Goal: Task Accomplishment & Management: Complete application form

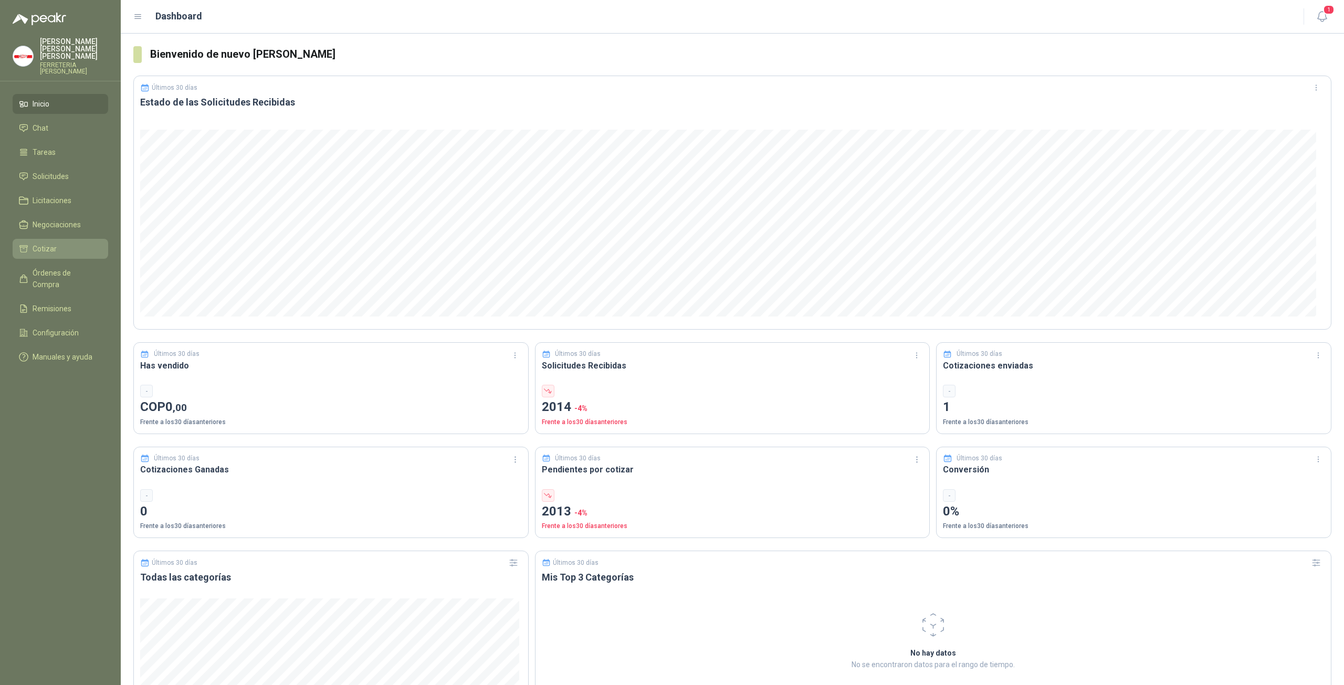
click at [52, 243] on span "Cotizar" at bounding box center [45, 249] width 24 height 12
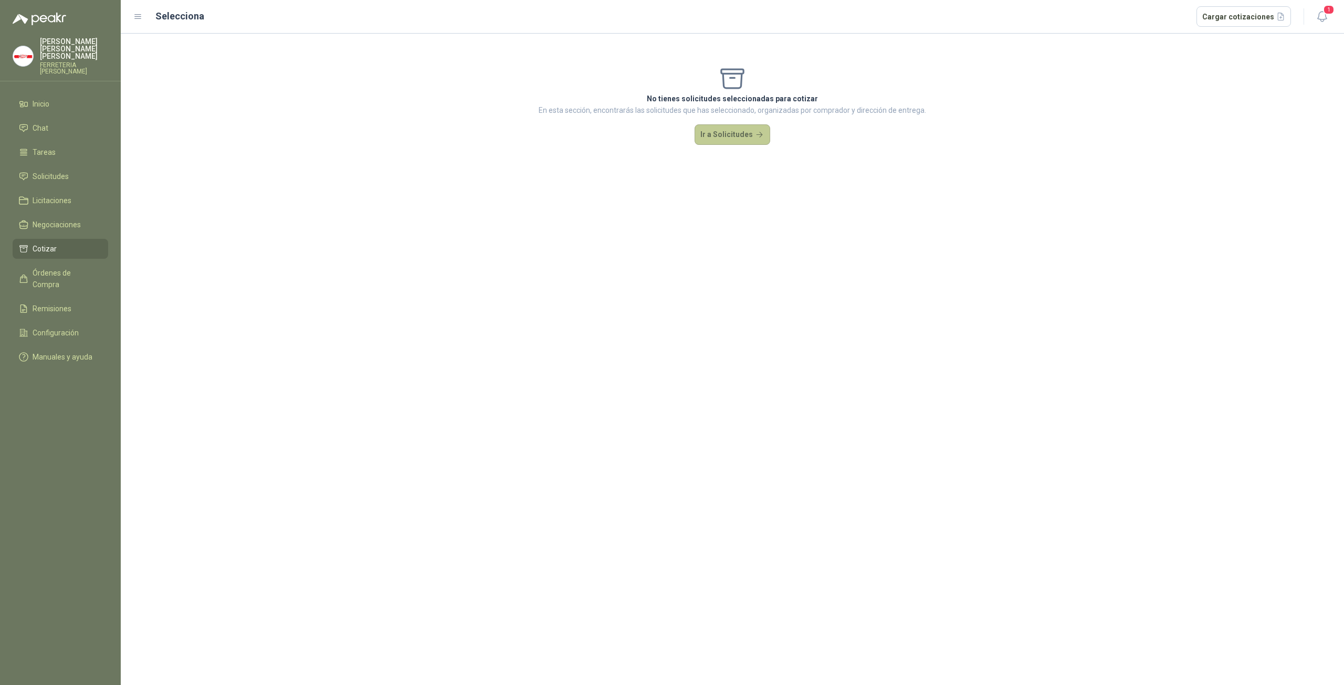
click at [722, 138] on button "Ir a Solicitudes" at bounding box center [732, 134] width 76 height 21
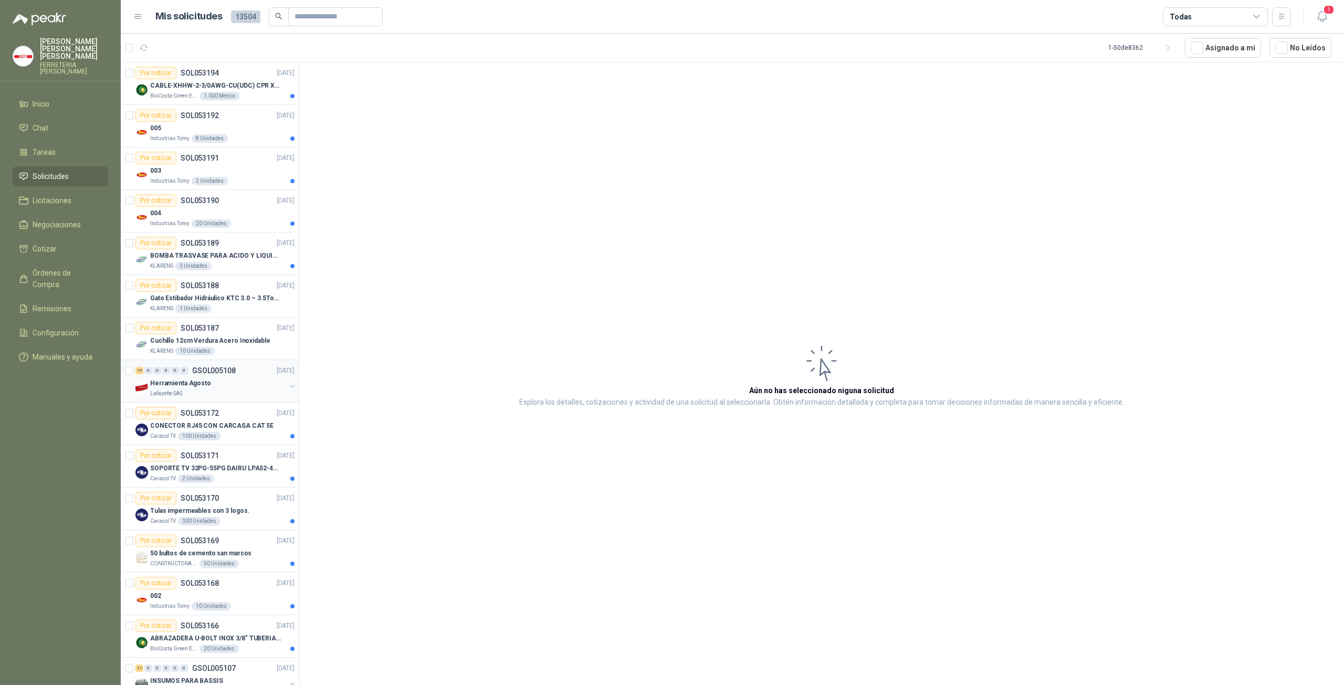
click at [229, 386] on div "Herramienta Agosto" at bounding box center [218, 383] width 136 height 13
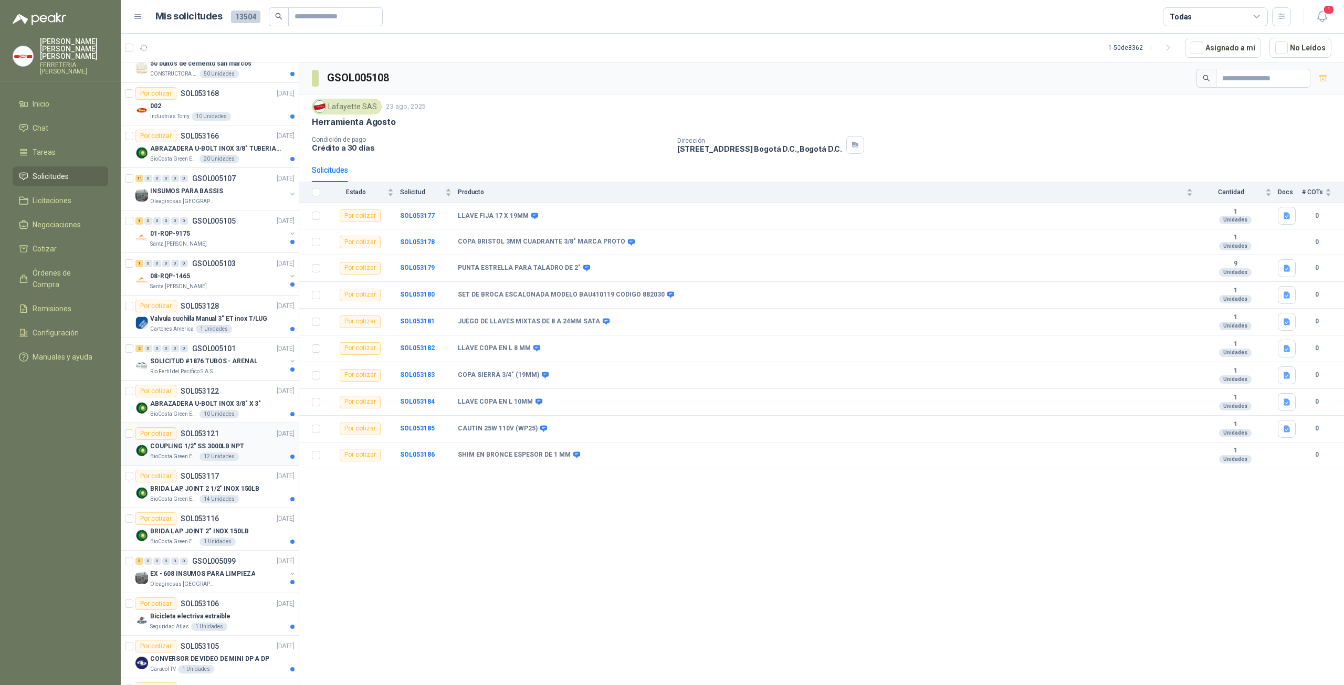
scroll to position [735, 0]
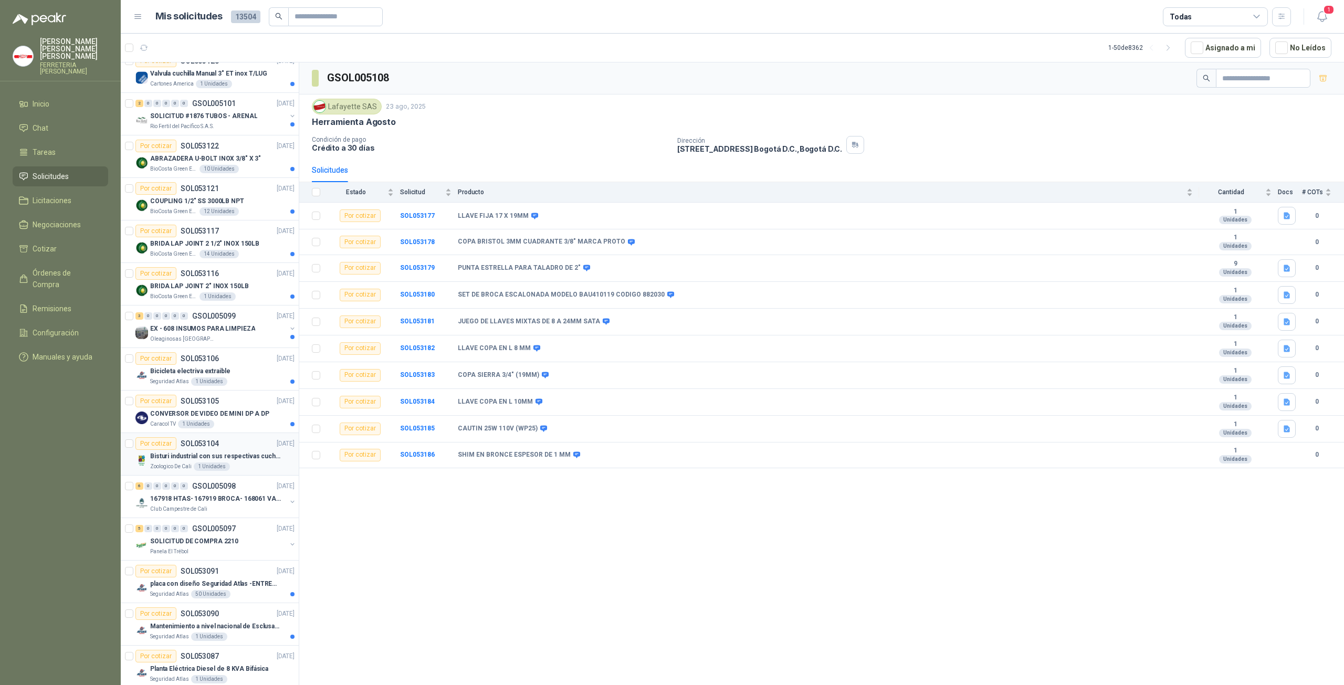
click at [242, 451] on p "Bisturi industrial con sus respectivas cuchillas segun muestra" at bounding box center [215, 456] width 131 height 10
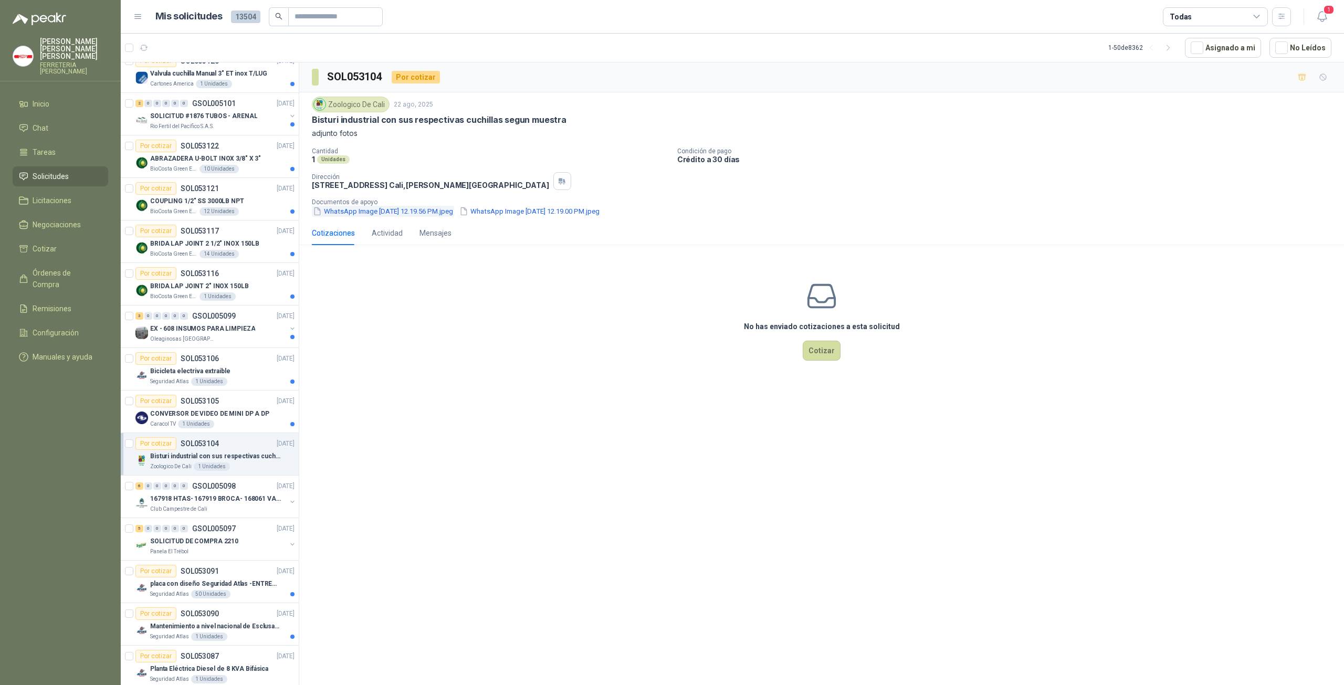
click at [368, 210] on button "WhatsApp Image 2025-08-21 at 12.19.56 PM.jpeg" at bounding box center [383, 211] width 142 height 11
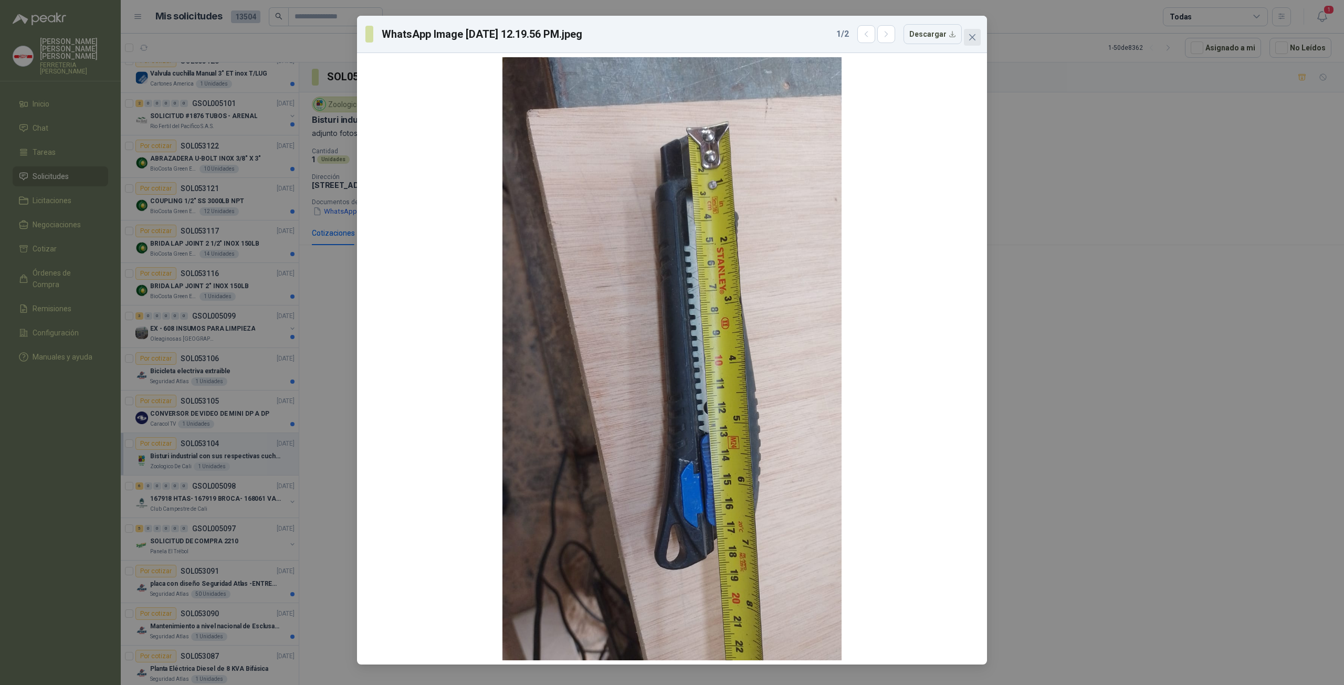
click at [970, 36] on icon "close" at bounding box center [972, 37] width 6 height 6
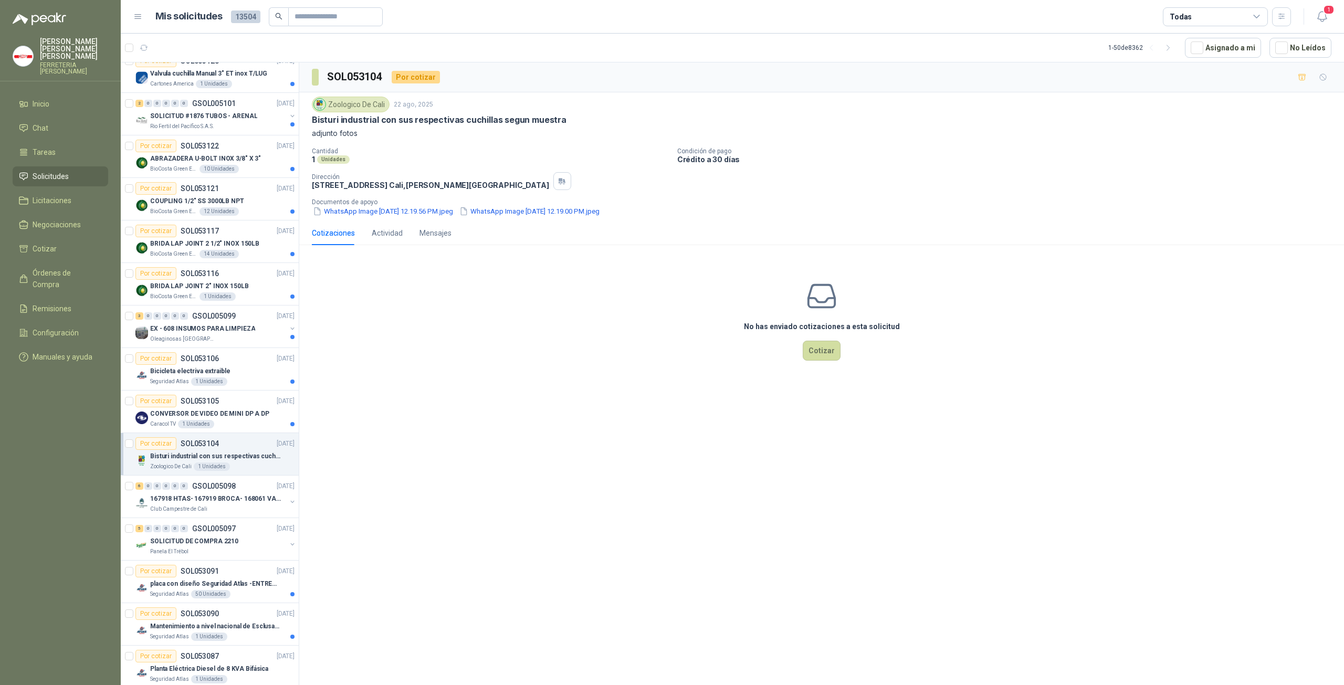
click at [553, 221] on div "Cotizaciones Actividad Mensajes" at bounding box center [821, 233] width 1019 height 24
click at [554, 215] on button "WhatsApp Image 2025-08-21 at 12.19.00 PM.jpeg" at bounding box center [529, 211] width 142 height 11
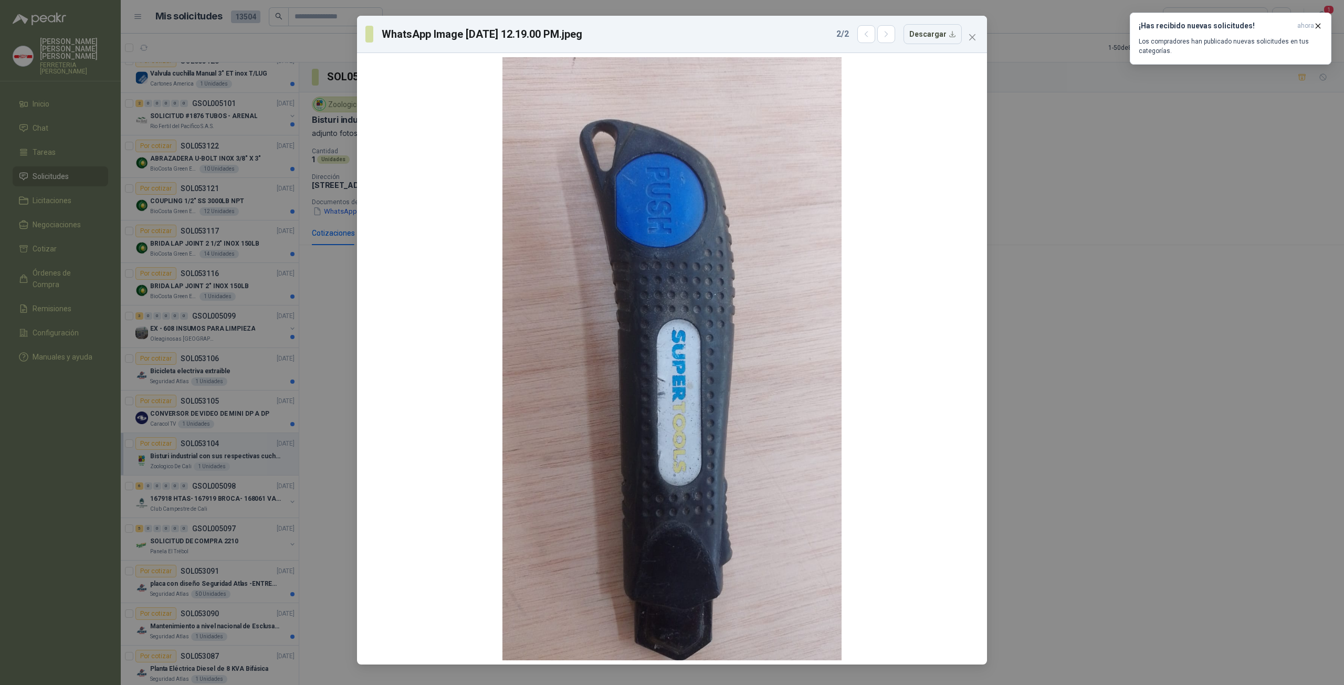
click at [968, 38] on icon "close" at bounding box center [972, 37] width 8 height 8
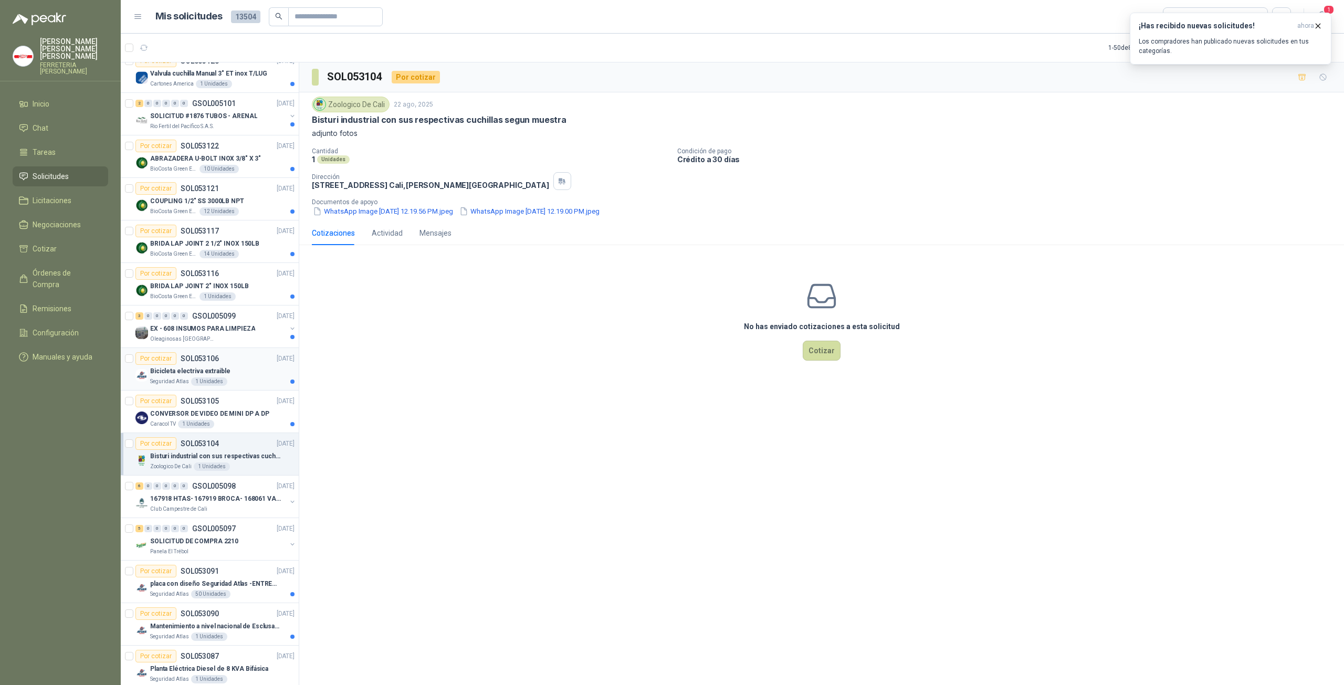
scroll to position [979, 0]
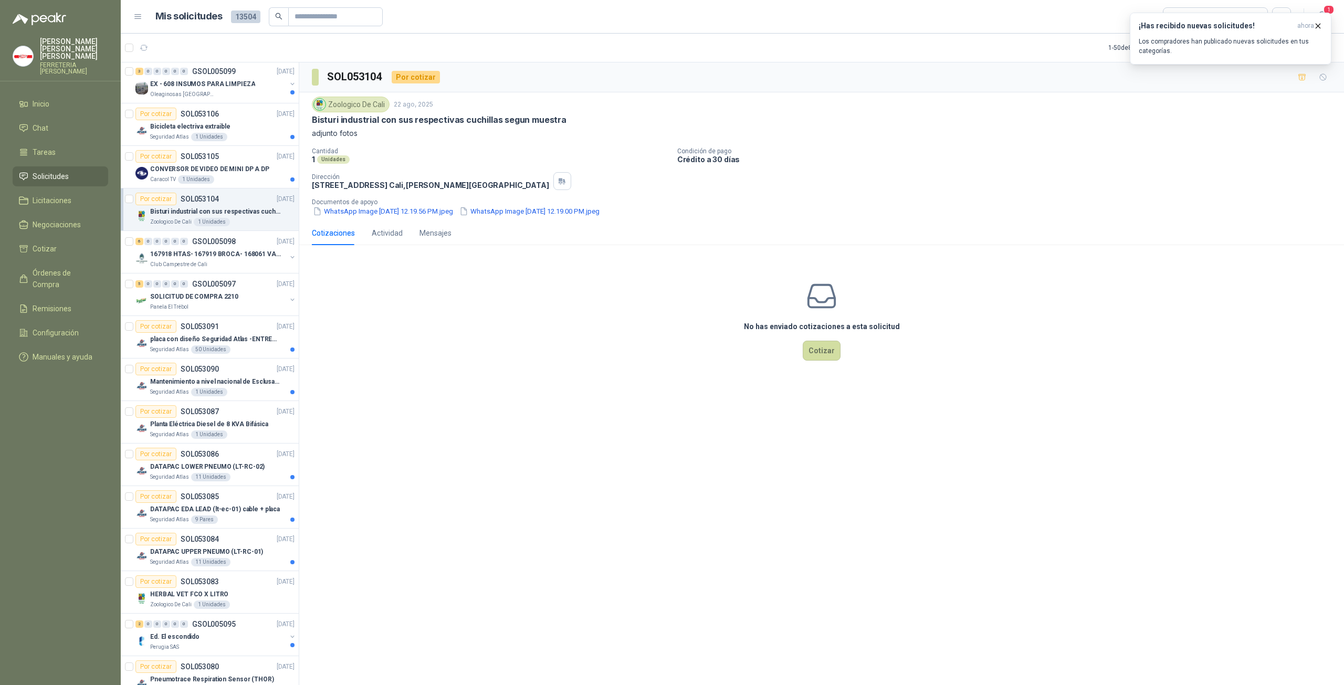
click at [193, 212] on div "Bisturi industrial con sus respectivas cuchillas segun muestra" at bounding box center [222, 211] width 144 height 13
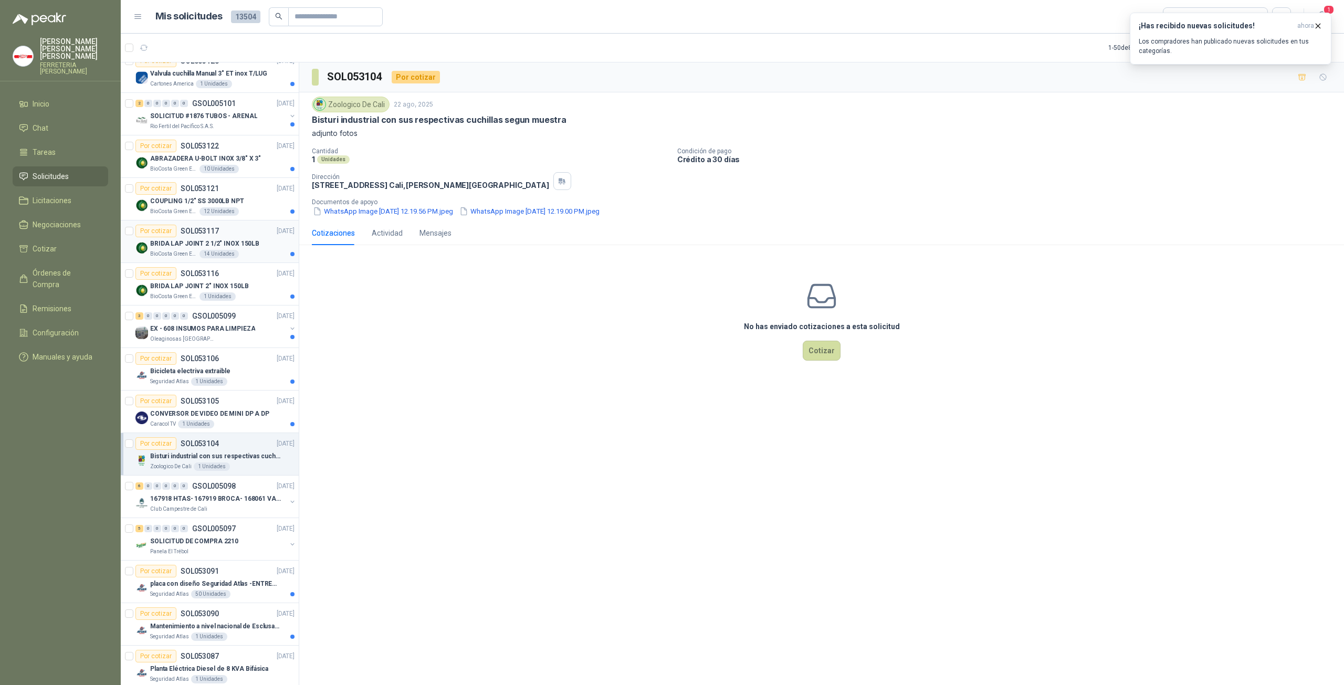
scroll to position [0, 0]
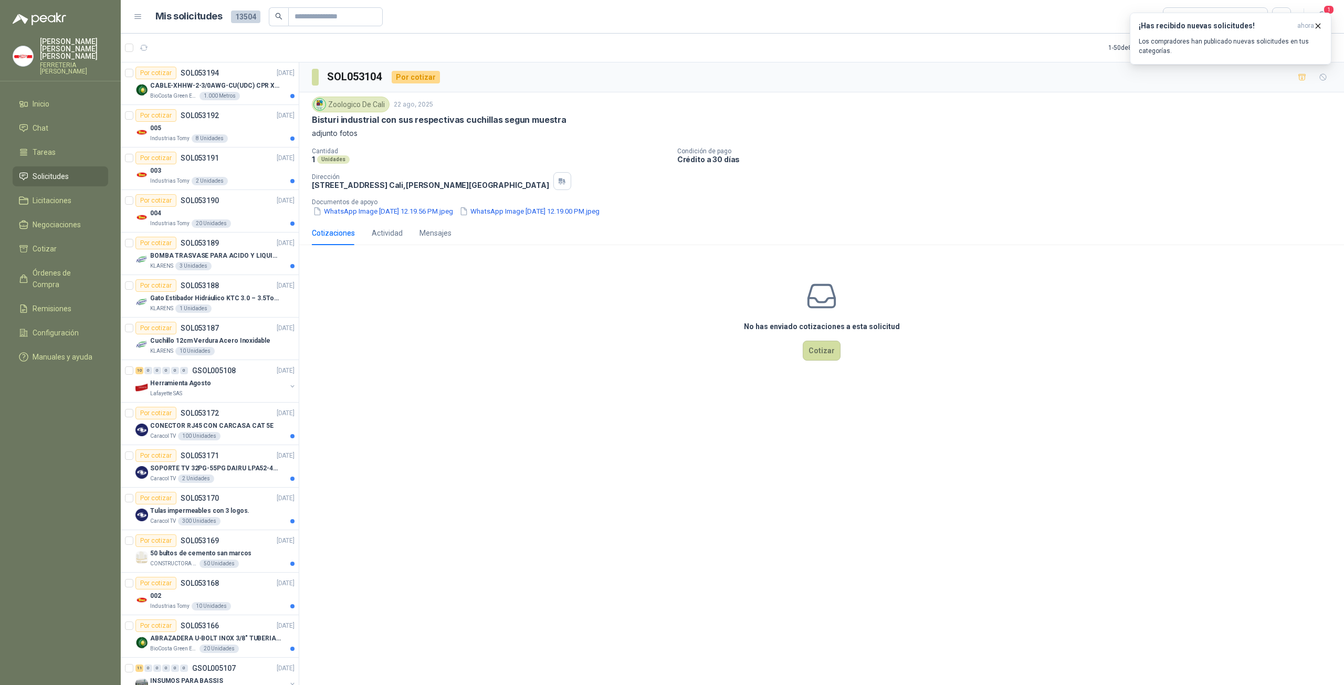
click at [574, 440] on div "SOL053104 Por cotizar Zoologico De Cali 22 ago, 2025 Bisturi industrial con sus…" at bounding box center [821, 375] width 1044 height 626
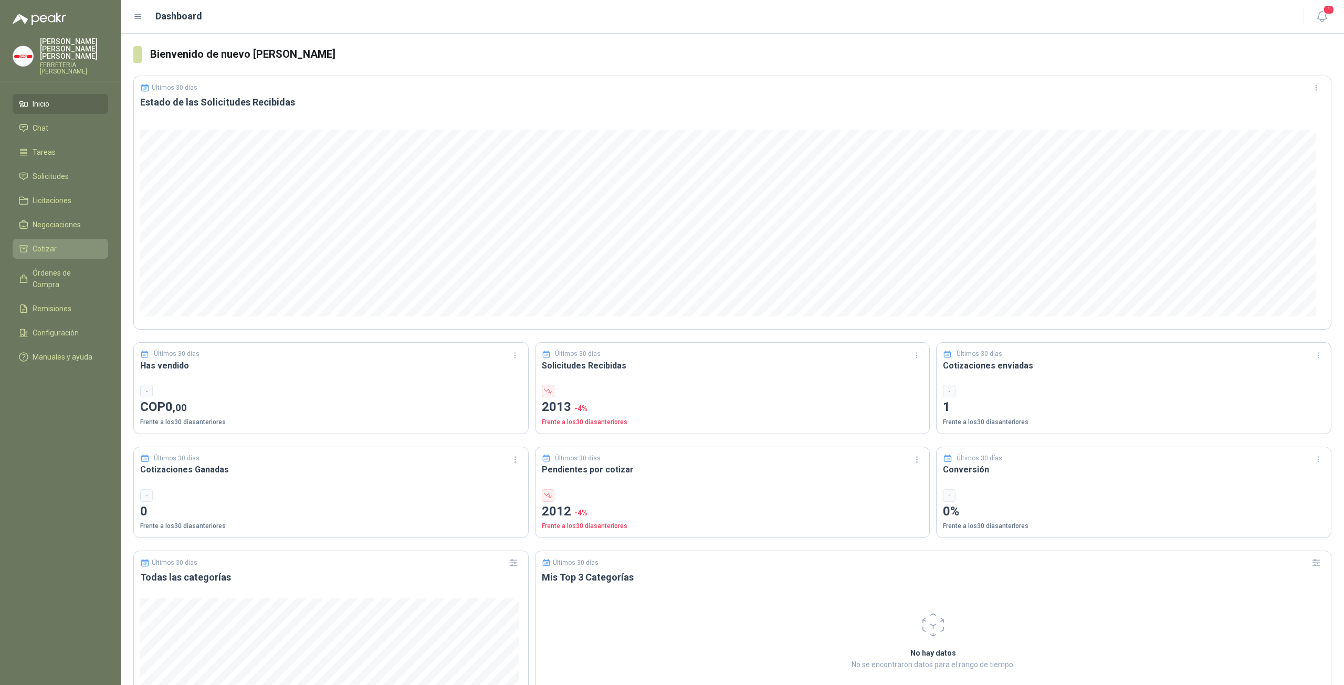
click at [54, 243] on span "Cotizar" at bounding box center [45, 249] width 24 height 12
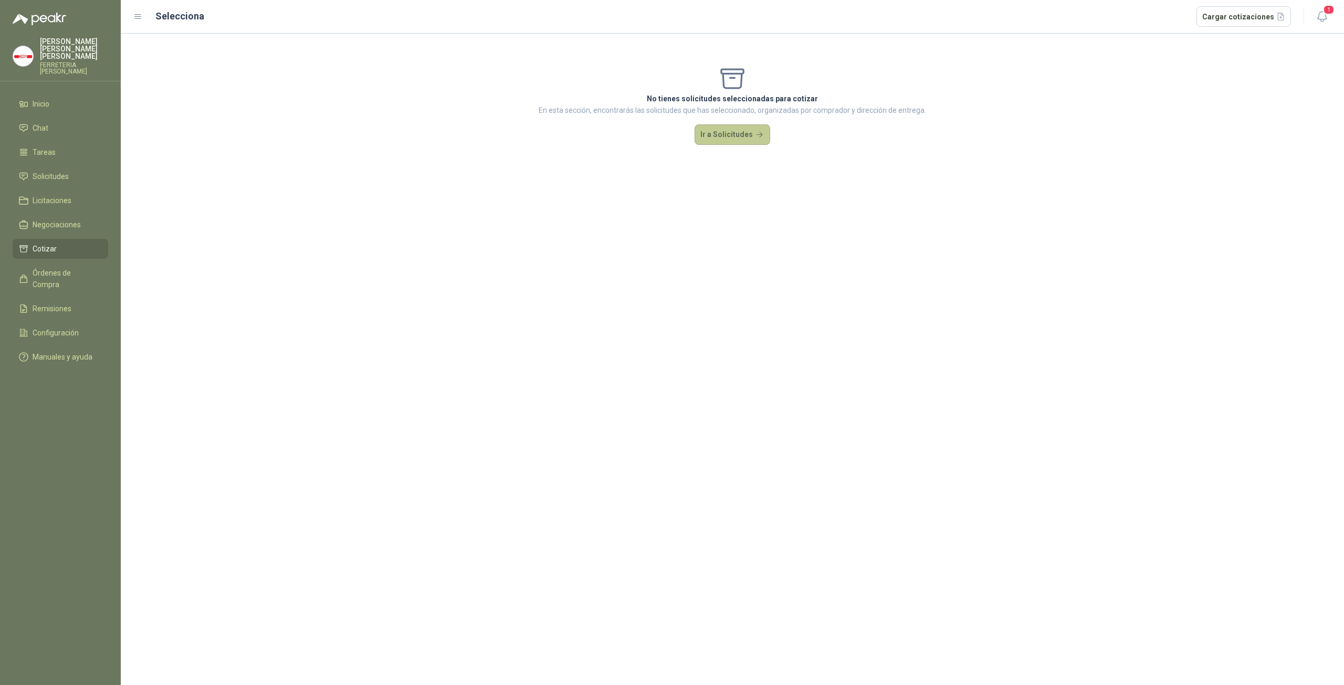
click at [730, 133] on button "Ir a Solicitudes" at bounding box center [732, 134] width 76 height 21
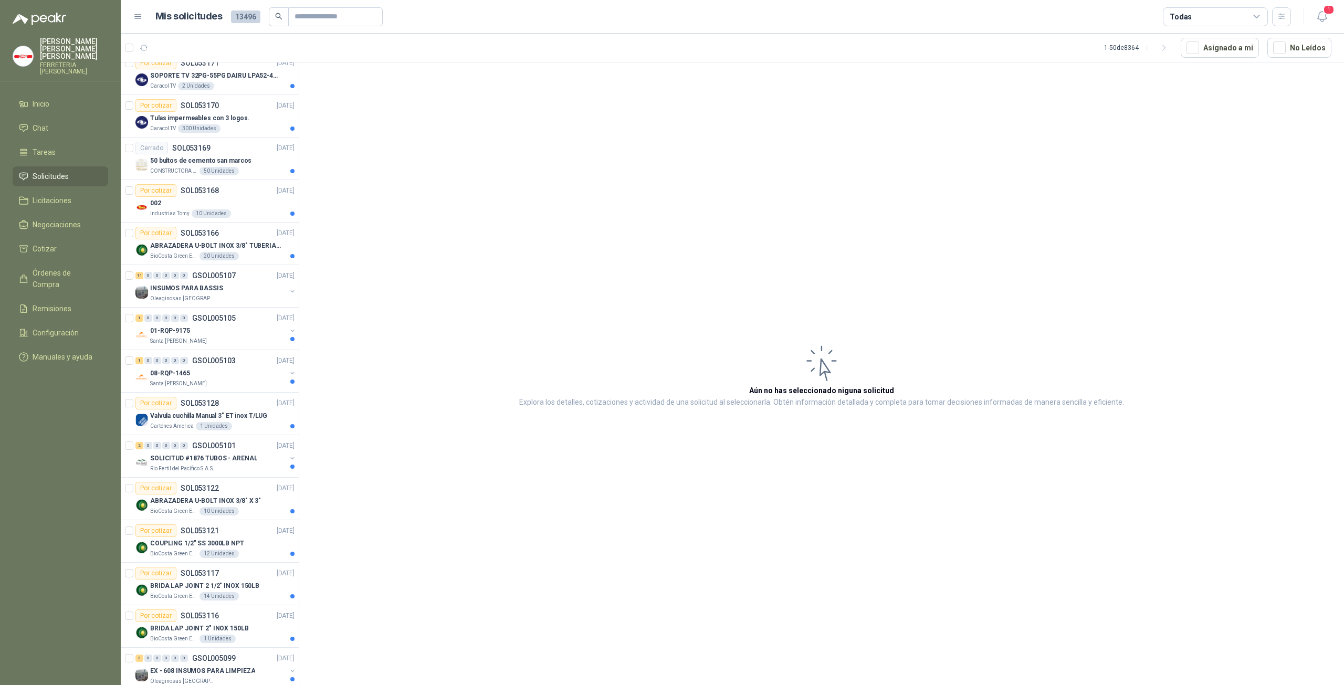
scroll to position [490, 0]
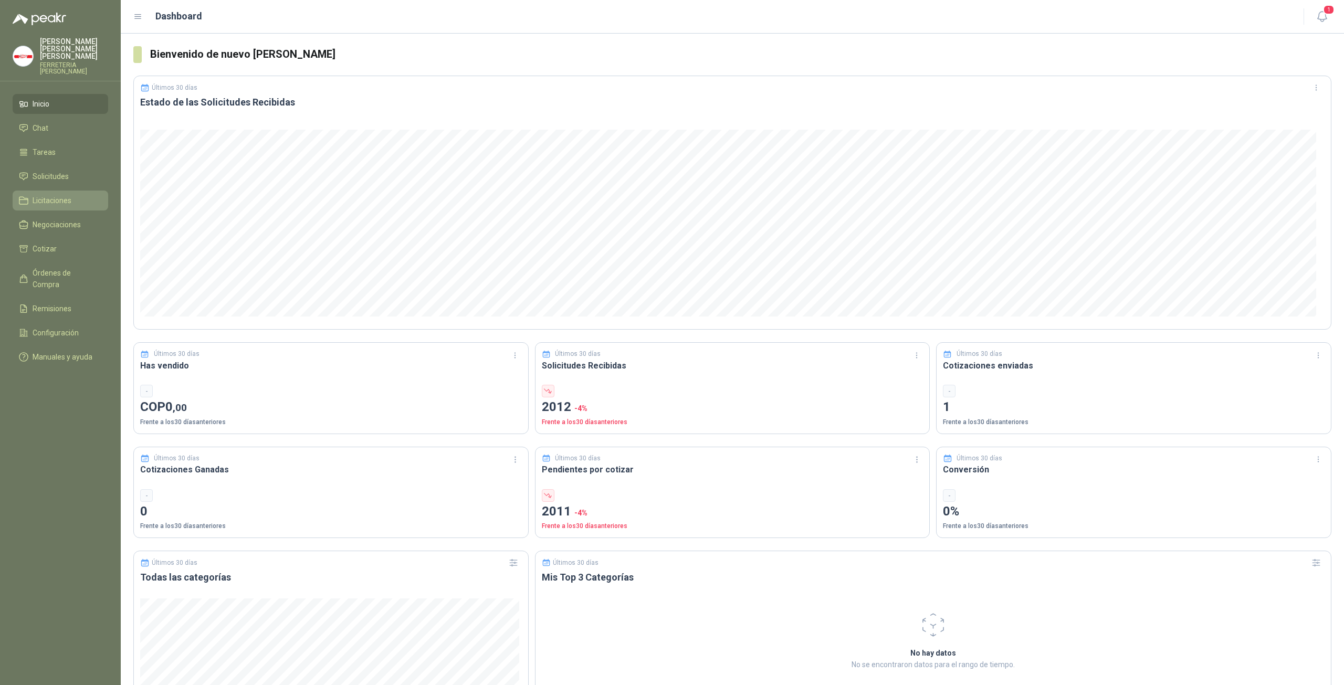
click at [65, 196] on span "Licitaciones" at bounding box center [52, 201] width 39 height 12
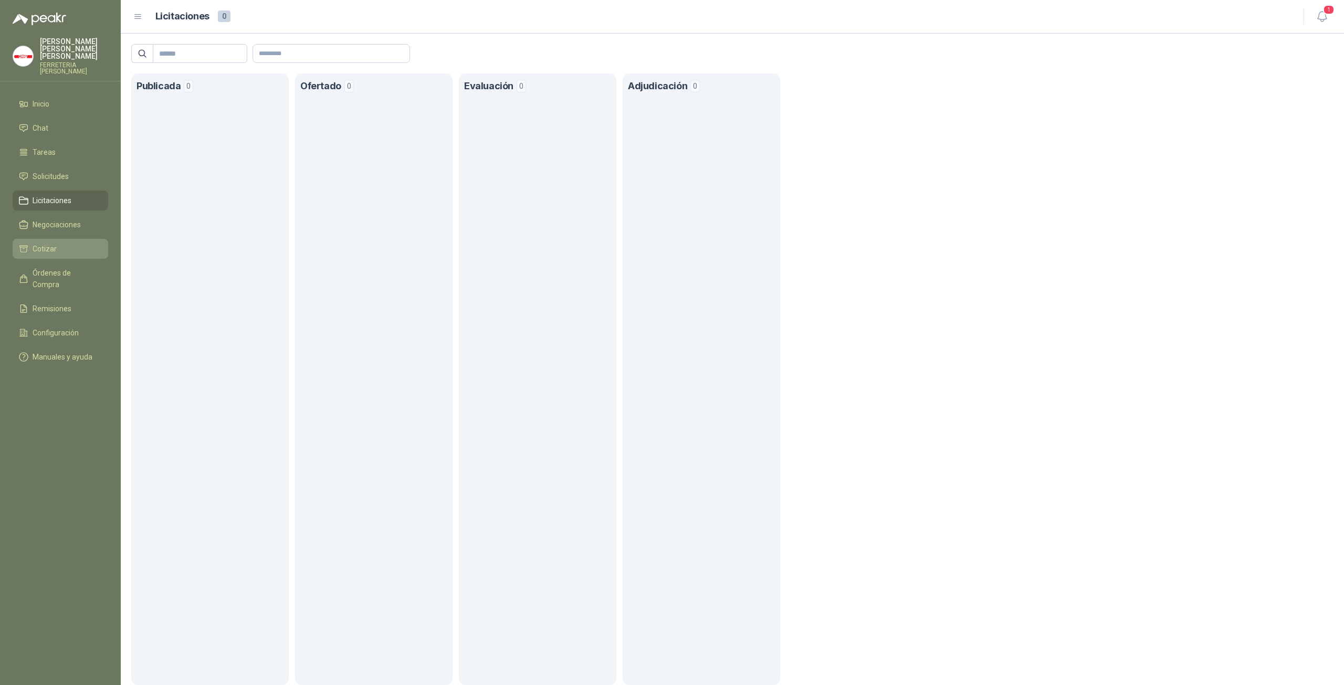
click at [55, 243] on span "Cotizar" at bounding box center [45, 249] width 24 height 12
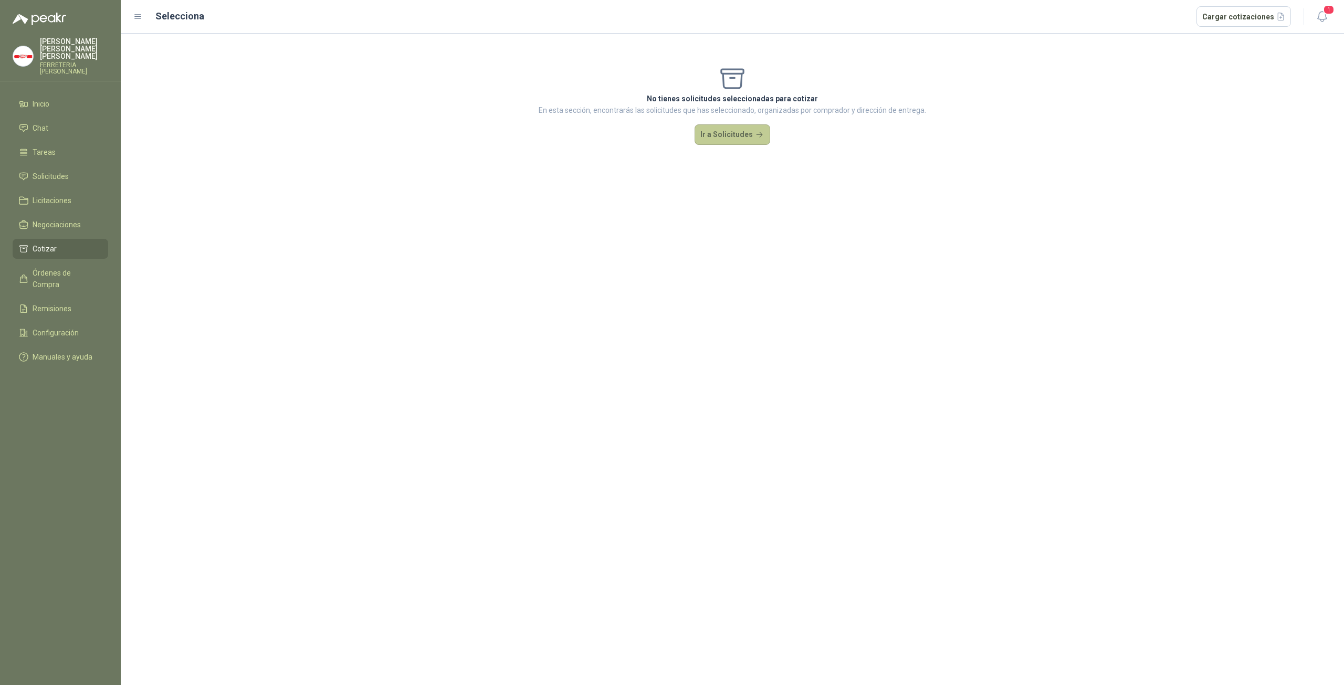
click at [707, 136] on button "Ir a Solicitudes" at bounding box center [732, 134] width 76 height 21
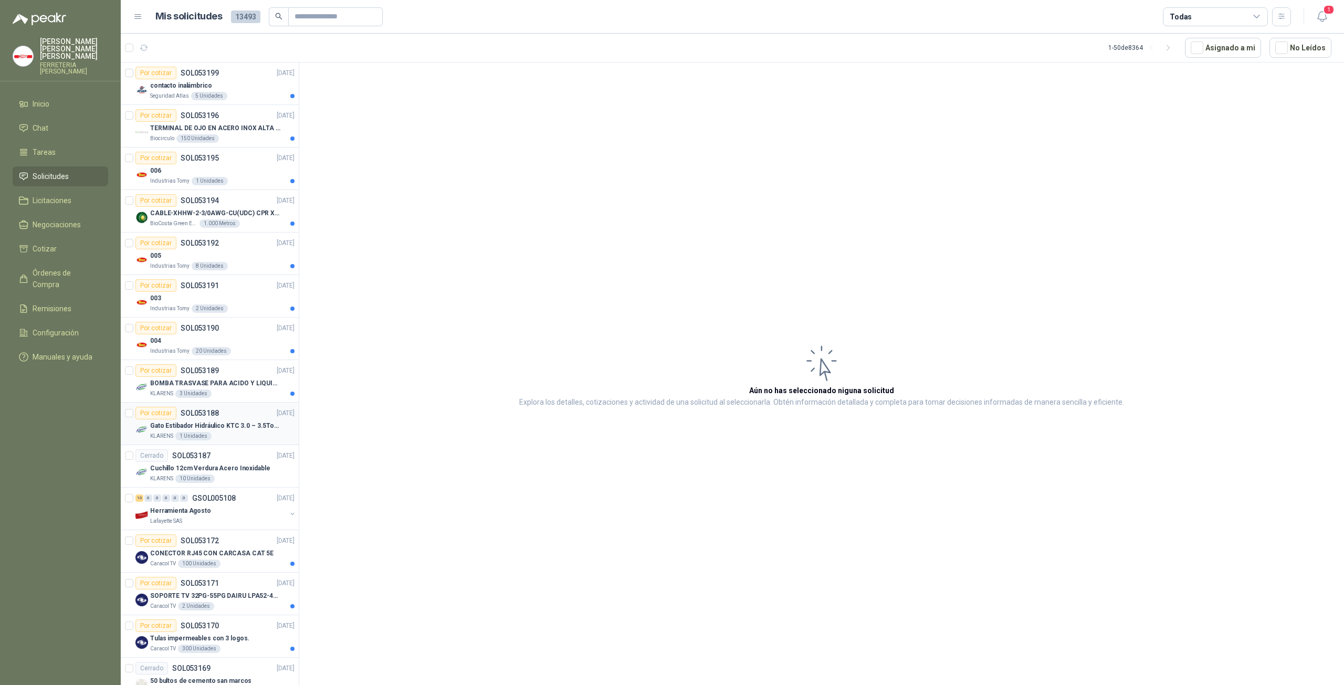
click at [217, 417] on div "Por cotizar SOL053188" at bounding box center [176, 413] width 83 height 13
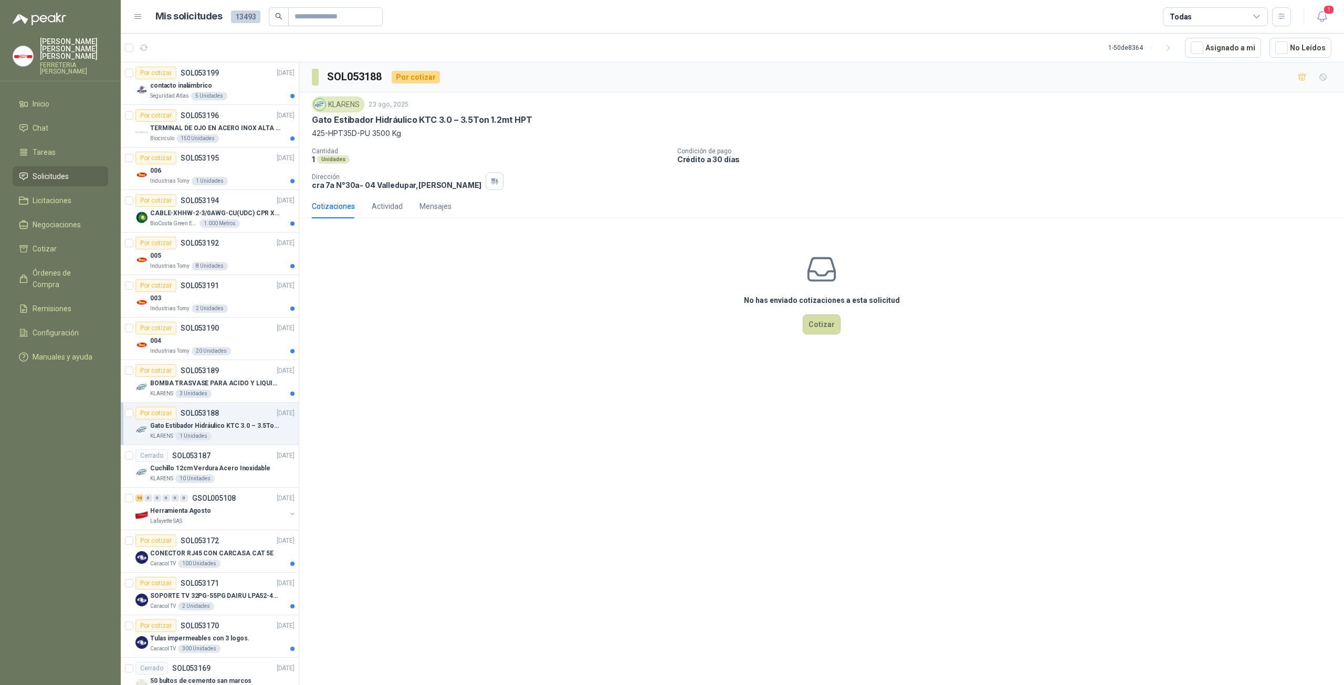
click at [657, 287] on div "No has enviado cotizaciones a esta solicitud Cotizar" at bounding box center [821, 294] width 1044 height 134
click at [630, 242] on div "No has enviado cotizaciones a esta solicitud Cotizar" at bounding box center [821, 294] width 1044 height 134
drag, startPoint x: 528, startPoint y: 119, endPoint x: 310, endPoint y: 124, distance: 218.4
click at [310, 123] on div "KLARENS [DATE] Gato Estibador Hidráulico KTC 3.0 – 3.5Ton 1.2mt HPT 425-HPT35D-…" at bounding box center [821, 143] width 1044 height 102
copy p "Gato Estibador Hidráulico KTC 3.0 – 3.5Ton 1.2mt HPT"
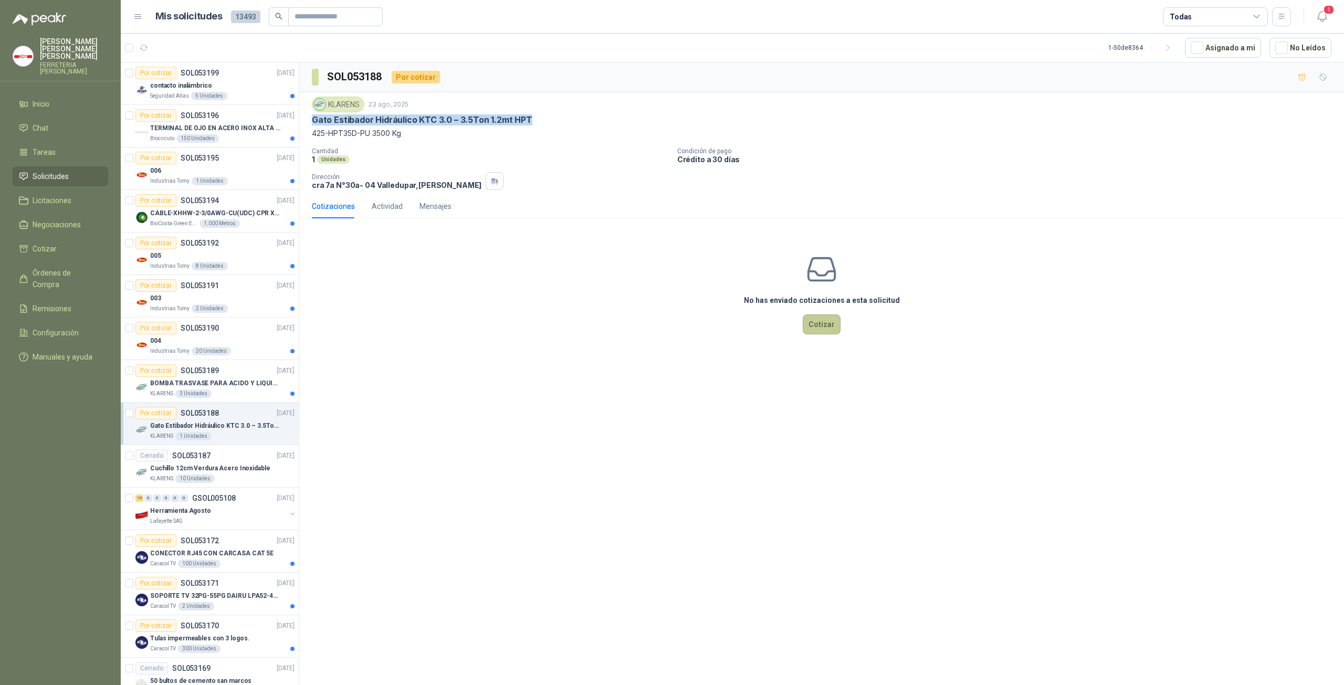
click at [828, 324] on button "Cotizar" at bounding box center [821, 324] width 38 height 20
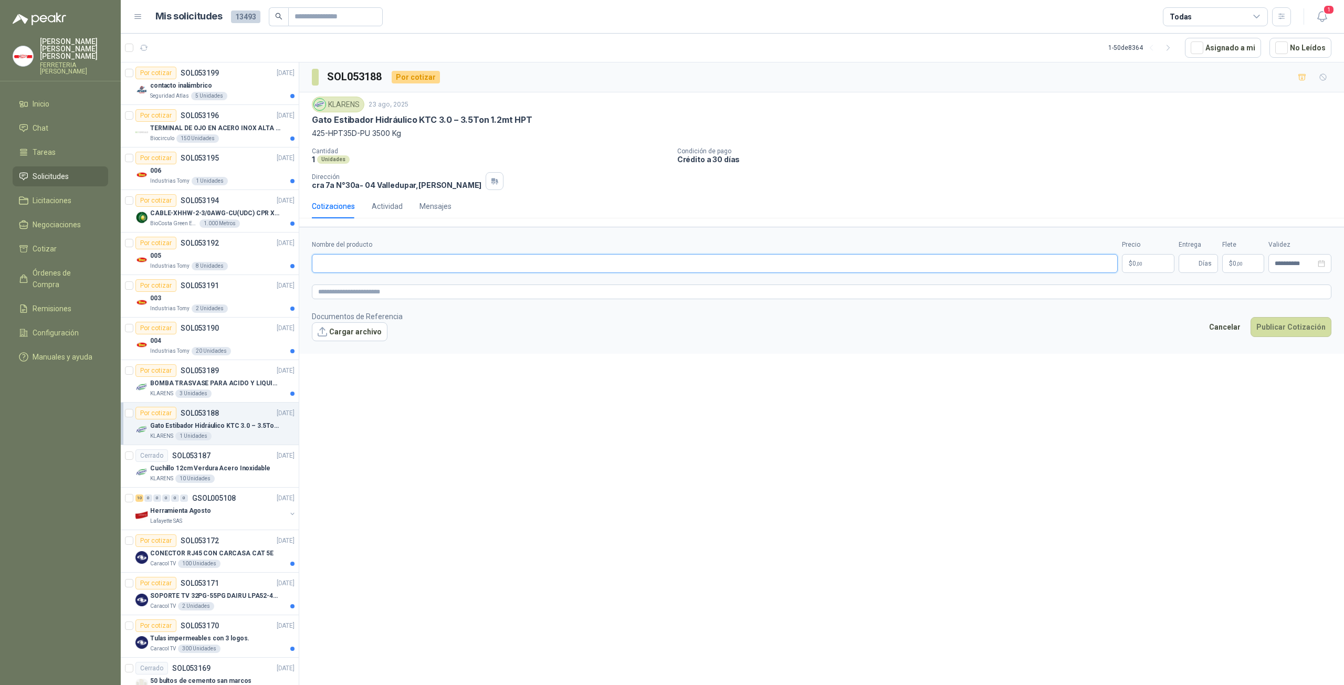
click at [422, 265] on input "Nombre del producto" at bounding box center [715, 263] width 806 height 19
drag, startPoint x: 526, startPoint y: 120, endPoint x: 313, endPoint y: 118, distance: 213.6
click at [313, 118] on div "Gato Estibador Hidráulico KTC 3.0 – 3.5Ton 1.2mt HPT" at bounding box center [821, 119] width 1019 height 11
copy p "Gato Estibador Hidráulico KTC 3.0 – 3.5Ton 1.2mt HPT"
click at [366, 261] on input "Nombre del producto" at bounding box center [715, 263] width 806 height 19
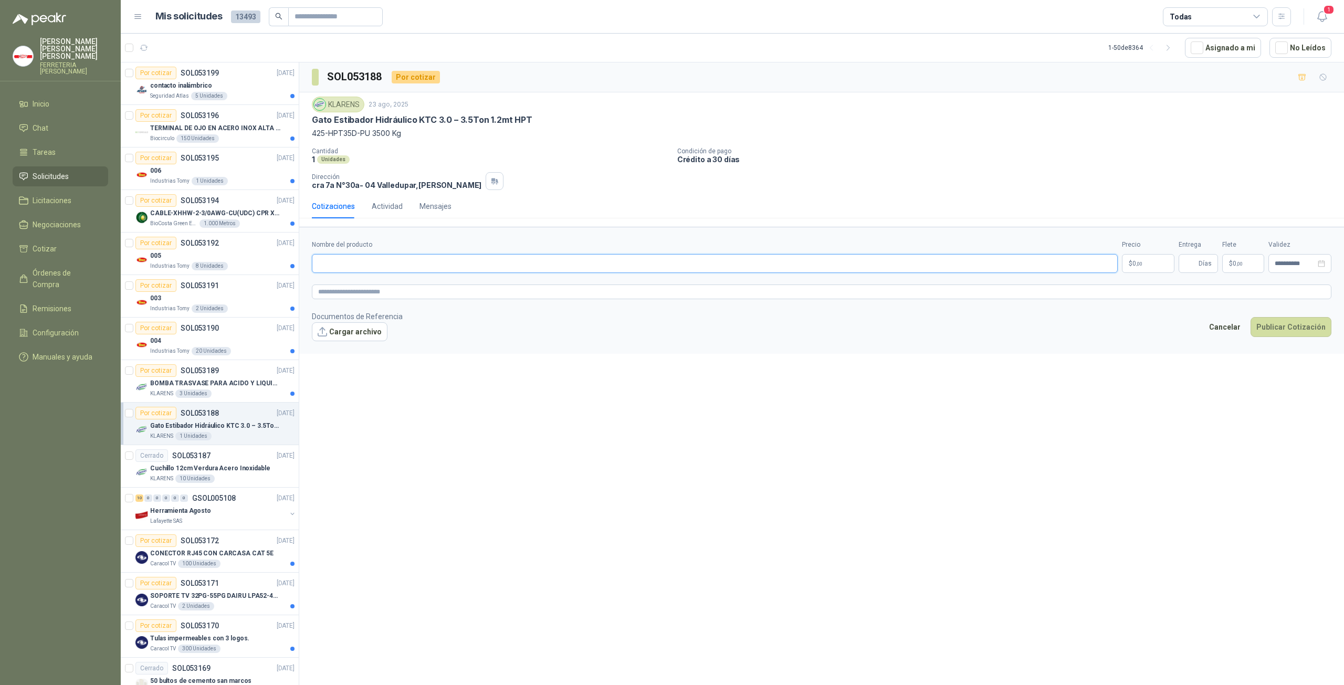
paste input "**********"
type input "**********"
click at [340, 289] on textarea at bounding box center [821, 291] width 1019 height 15
paste textarea "**********"
type textarea "**********"
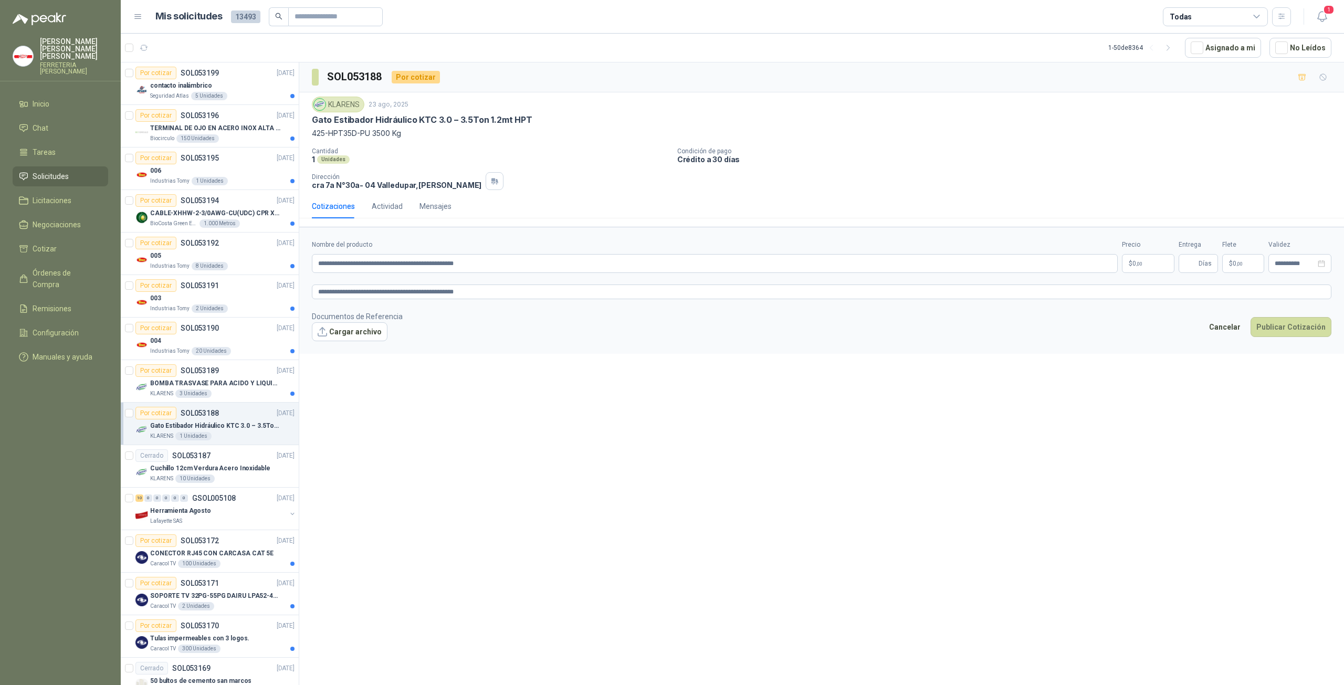
click at [1142, 261] on p "$ 0 ,00" at bounding box center [1148, 263] width 52 height 19
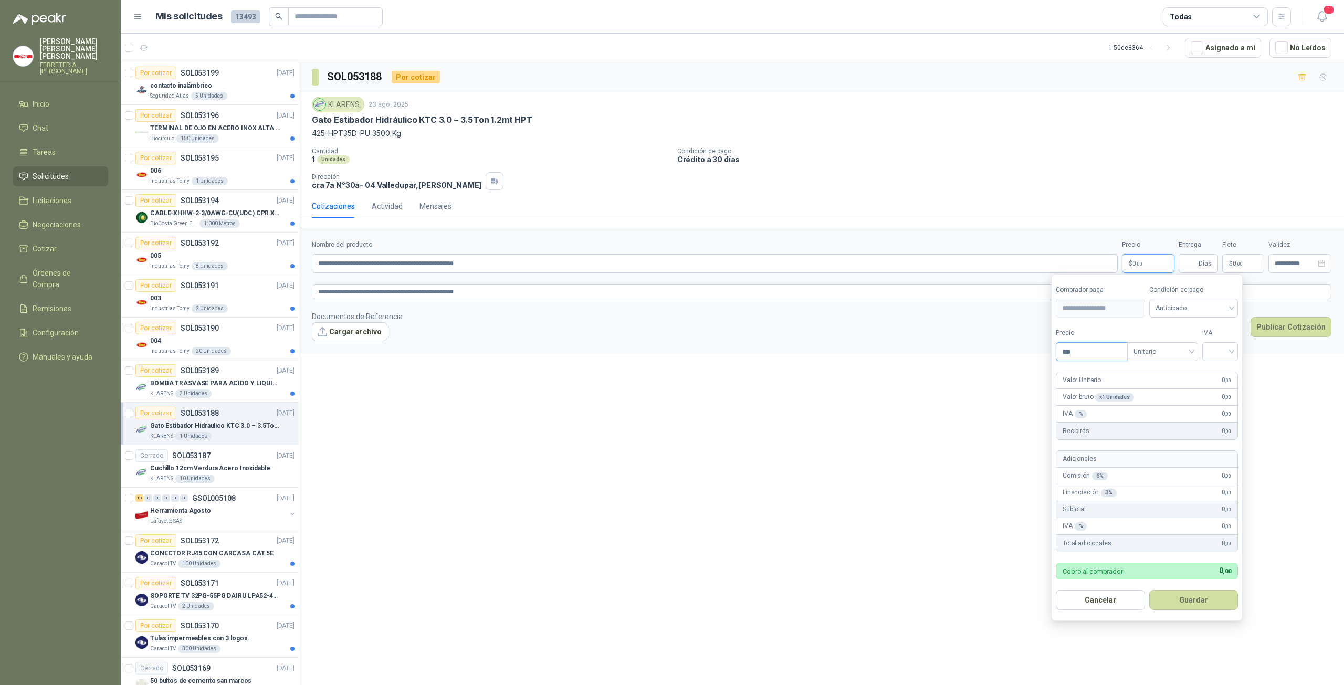
drag, startPoint x: 1094, startPoint y: 348, endPoint x: 1027, endPoint y: 352, distance: 67.3
click at [1027, 352] on body "[PERSON_NAME] FERRETERIA [PERSON_NAME] SAS Inicio Chat Tareas Solicitudes Licit…" at bounding box center [672, 342] width 1344 height 685
type input "**********"
click at [1213, 356] on input "search" at bounding box center [1219, 351] width 23 height 16
click at [1214, 375] on div "19%" at bounding box center [1221, 374] width 19 height 12
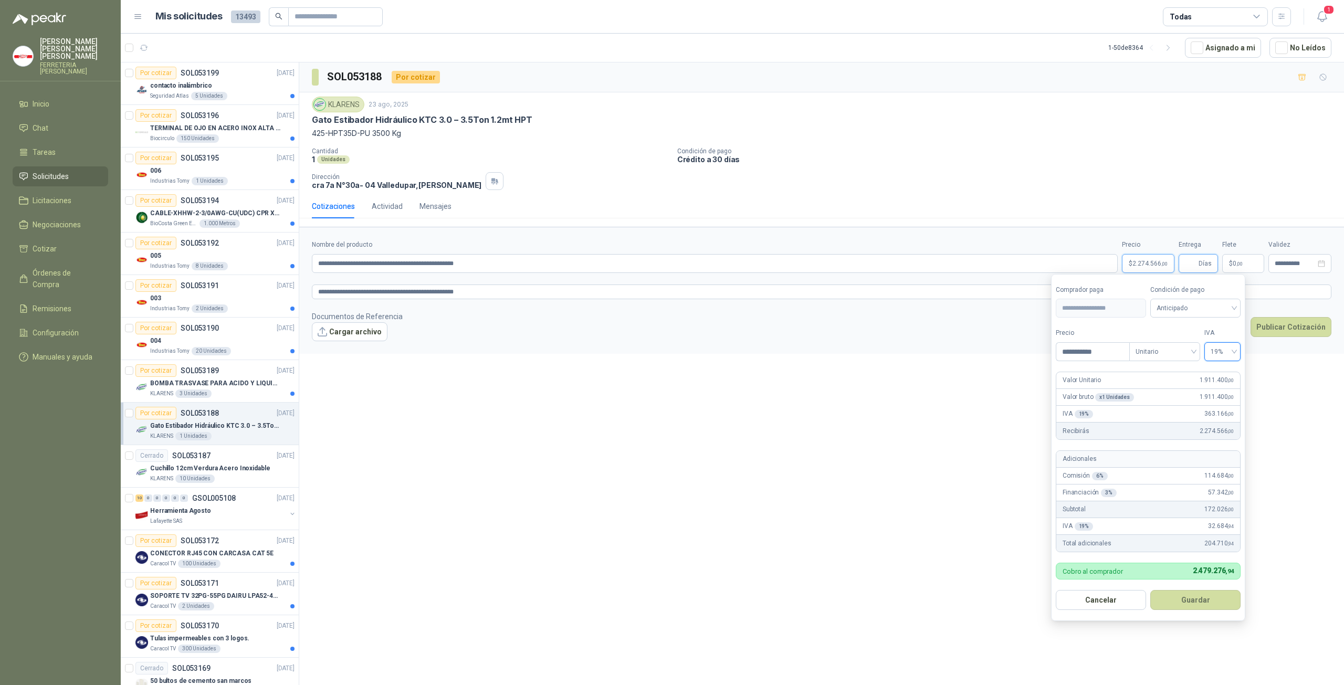
click at [1191, 260] on input "Entrega" at bounding box center [1191, 264] width 12 height 18
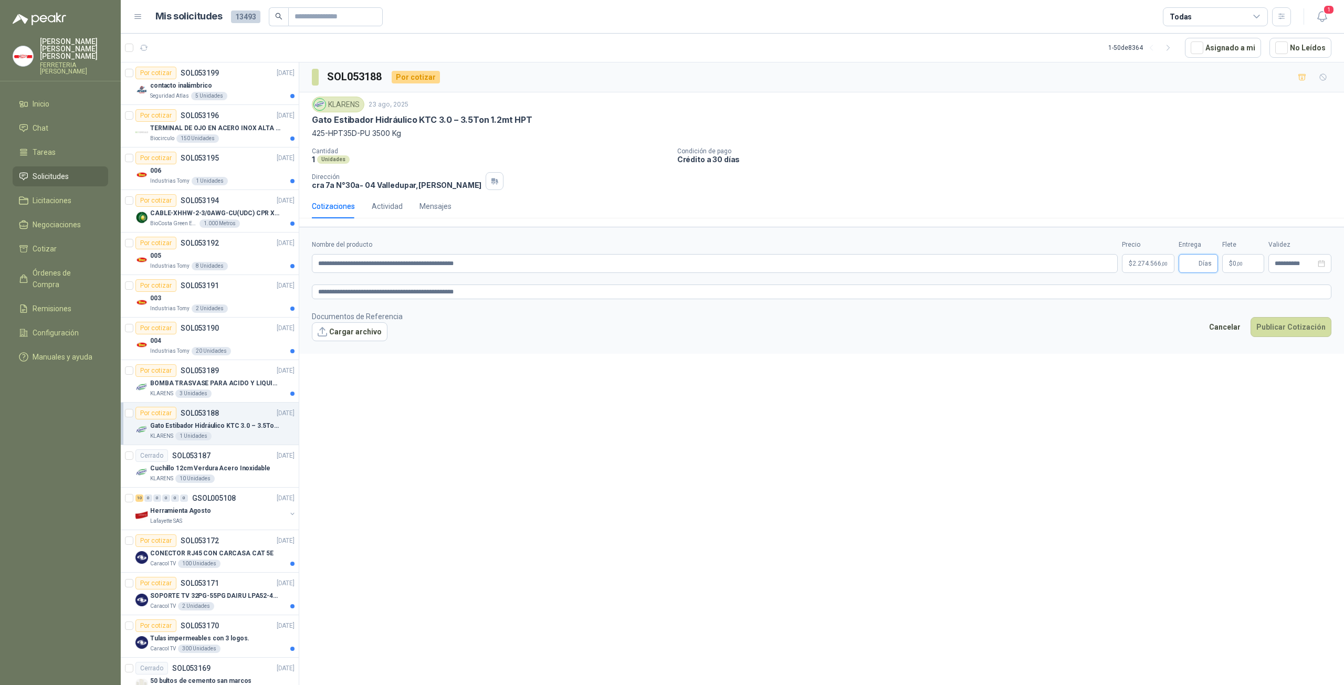
type input "*"
click at [1256, 263] on p "$ 0 ,00" at bounding box center [1243, 263] width 42 height 19
drag, startPoint x: 1239, startPoint y: 157, endPoint x: 1186, endPoint y: 153, distance: 53.2
click at [1186, 153] on div "Valor [PERSON_NAME] Flex Precio ***" at bounding box center [1222, 146] width 126 height 33
type input "*********"
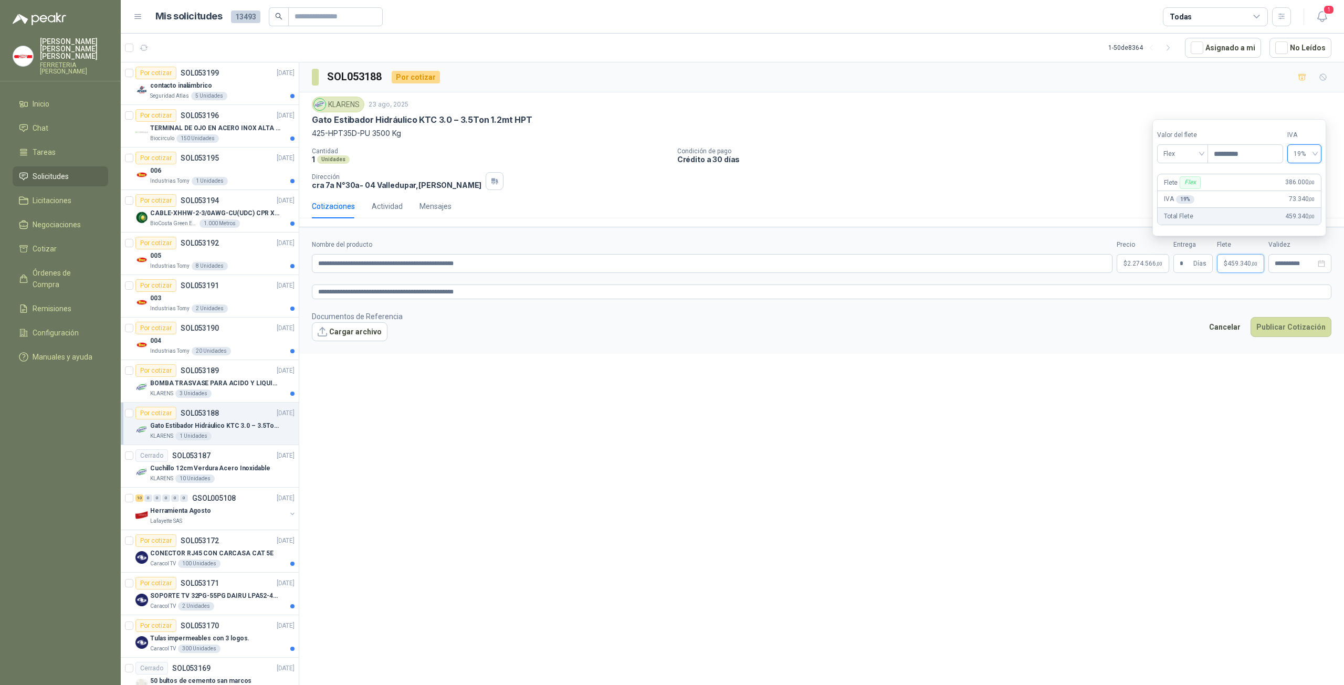
click at [1292, 274] on form "**********" at bounding box center [821, 290] width 1044 height 127
click at [1319, 262] on icon "close-circle" at bounding box center [1320, 263] width 7 height 7
click at [1302, 265] on input at bounding box center [1294, 263] width 41 height 7
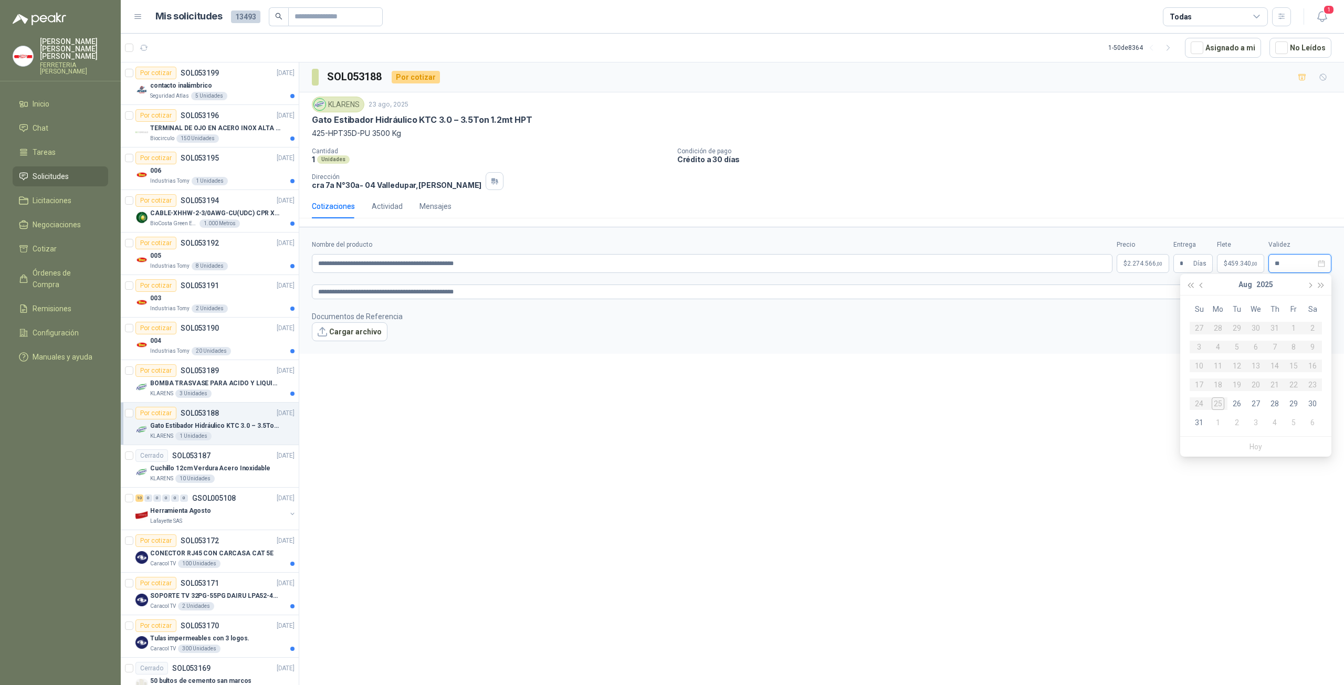
type input "*"
click at [1237, 406] on div "30" at bounding box center [1236, 403] width 13 height 13
type input "**********"
click at [1159, 262] on span ",00" at bounding box center [1159, 264] width 6 height 6
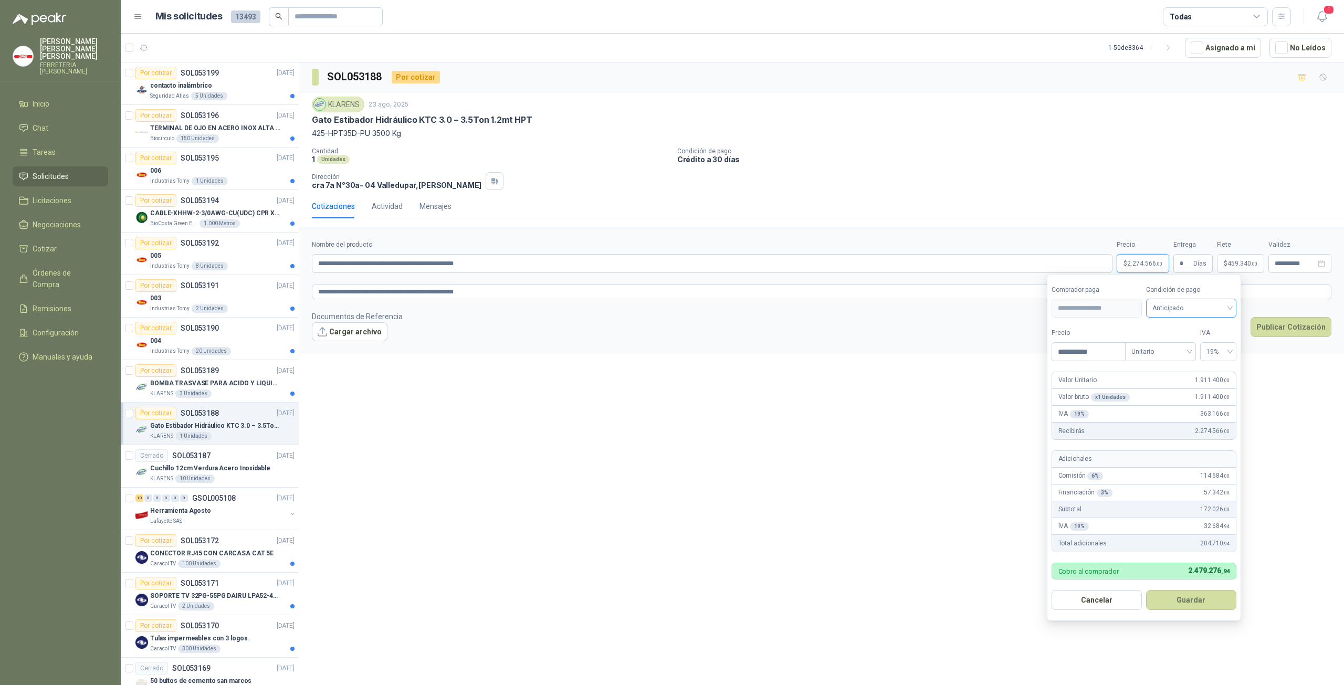
click at [1172, 305] on span "Anticipado" at bounding box center [1191, 308] width 78 height 16
click at [1112, 365] on form "**********" at bounding box center [1144, 447] width 194 height 347
click at [1191, 597] on button "Guardar" at bounding box center [1191, 600] width 90 height 20
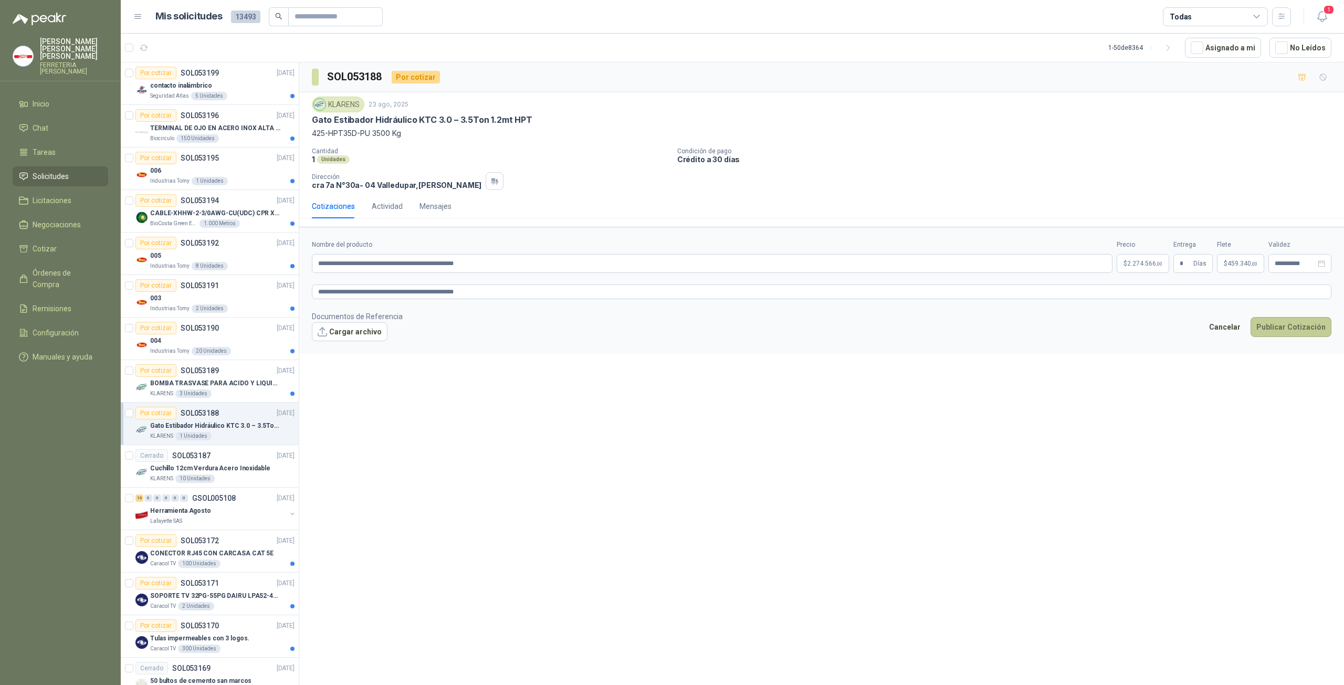
click at [1281, 322] on button "Publicar Cotización" at bounding box center [1290, 327] width 81 height 20
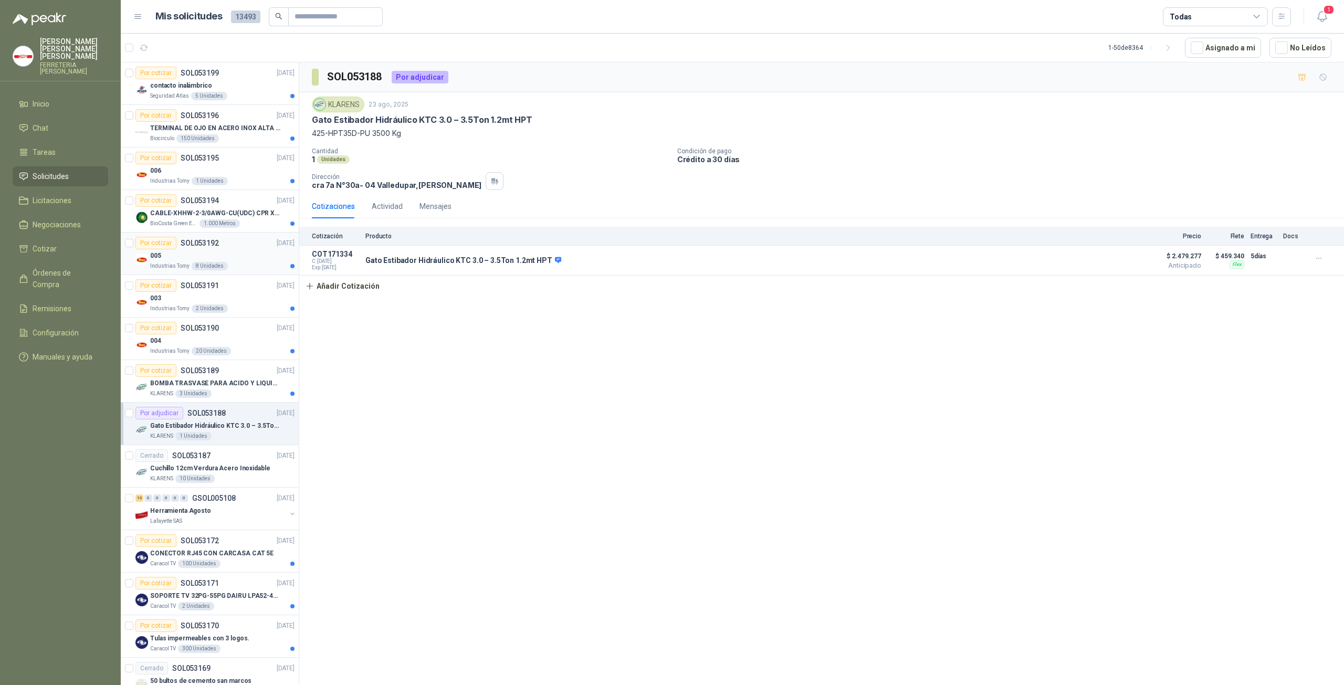
click at [226, 249] on div "005" at bounding box center [222, 255] width 144 height 13
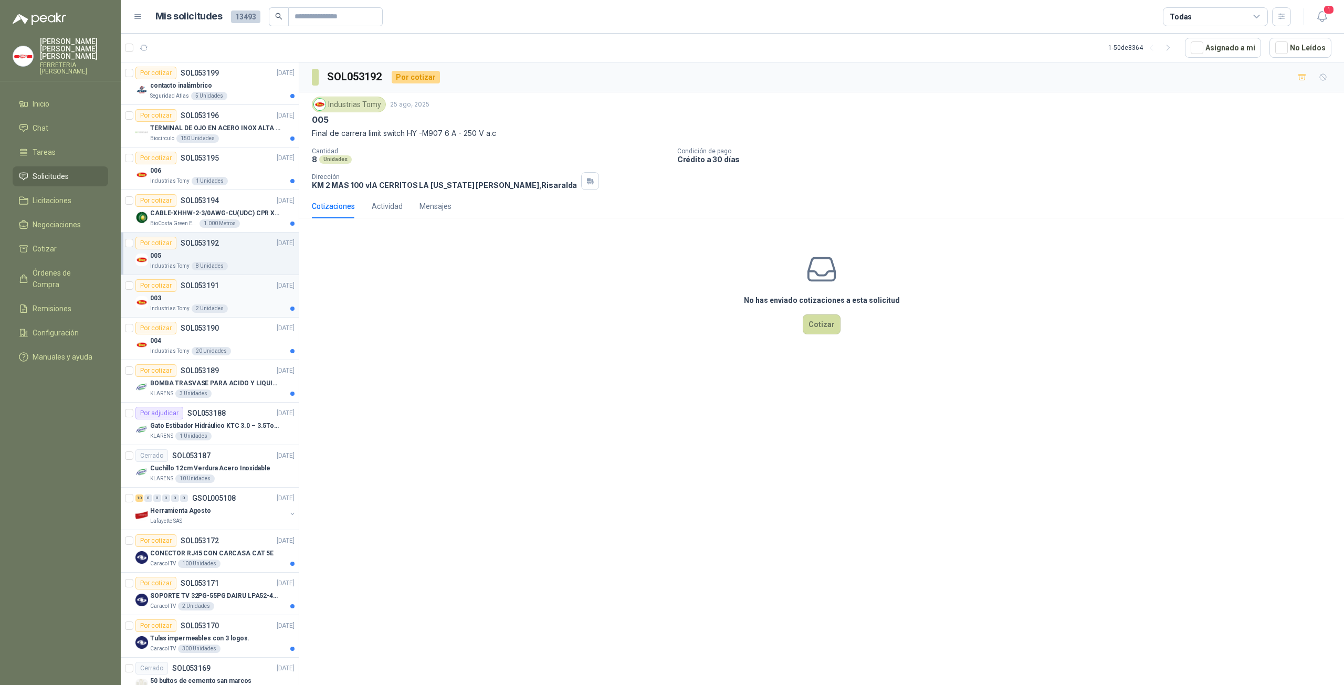
click at [219, 298] on div "003" at bounding box center [222, 298] width 144 height 13
